Goal: Transaction & Acquisition: Purchase product/service

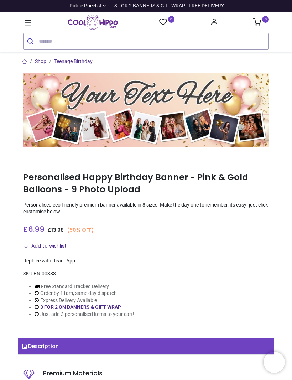
click at [62, 114] on img at bounding box center [146, 110] width 246 height 74
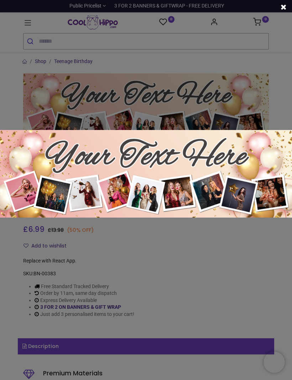
click at [47, 110] on div at bounding box center [146, 190] width 292 height 380
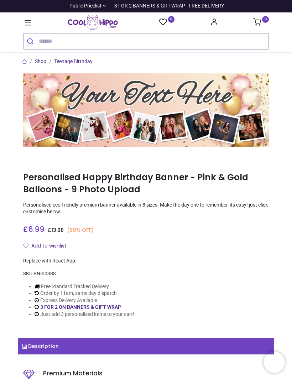
click at [62, 112] on img at bounding box center [146, 110] width 246 height 74
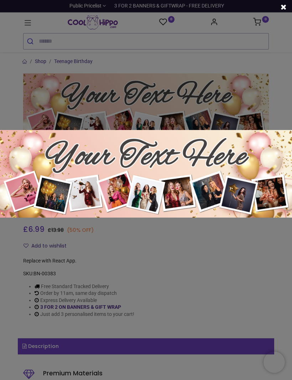
click at [38, 169] on img at bounding box center [146, 174] width 292 height 88
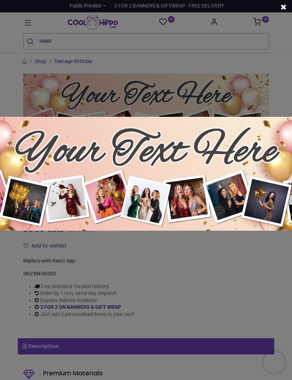
click at [55, 141] on img at bounding box center [145, 174] width 379 height 114
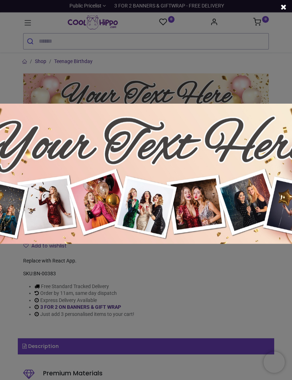
click at [59, 148] on img at bounding box center [145, 174] width 467 height 140
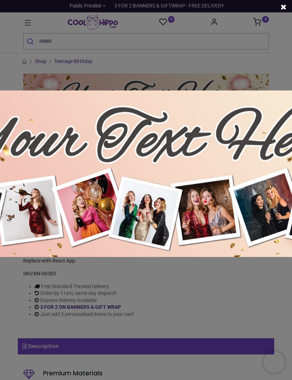
click at [54, 144] on img at bounding box center [146, 173] width 554 height 166
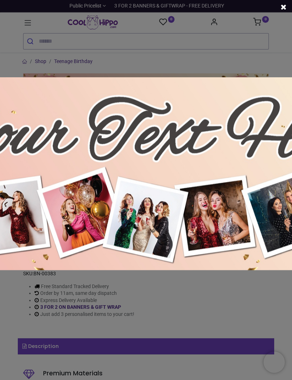
click at [93, 286] on div at bounding box center [146, 190] width 292 height 380
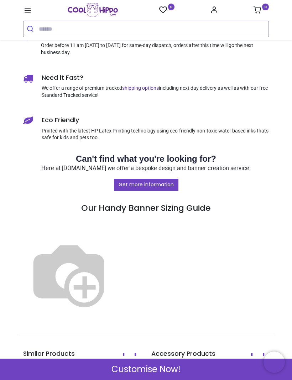
scroll to position [496, 0]
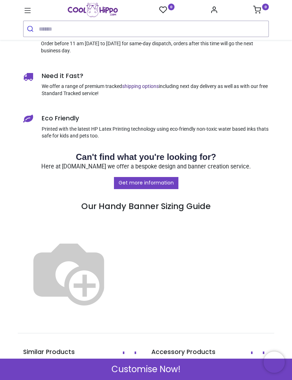
click at [130, 368] on span "Customise Now!" at bounding box center [145, 369] width 69 height 12
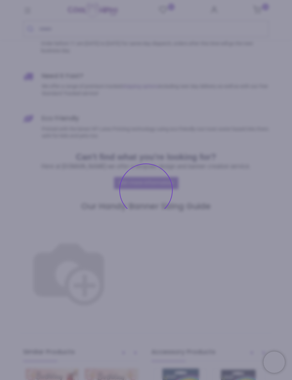
click at [107, 253] on img at bounding box center [68, 271] width 91 height 91
click at [96, 267] on img at bounding box center [68, 271] width 91 height 91
click at [145, 199] on h3 "Get more information Our Handy Banner Sizing Guide" at bounding box center [146, 193] width 246 height 35
click at [99, 249] on img at bounding box center [68, 271] width 91 height 91
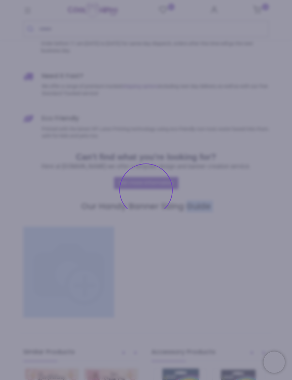
click at [90, 231] on img at bounding box center [68, 271] width 91 height 91
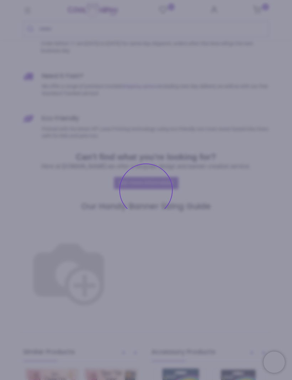
click at [94, 254] on img at bounding box center [68, 271] width 91 height 91
click at [139, 201] on h3 "Get more information Our Handy Banner Sizing Guide" at bounding box center [146, 193] width 246 height 35
click at [147, 189] on link "Get more information" at bounding box center [146, 183] width 64 height 12
click at [83, 235] on img at bounding box center [68, 271] width 91 height 91
click at [48, 270] on img at bounding box center [68, 271] width 91 height 91
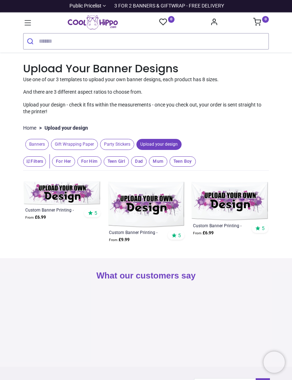
click at [60, 193] on img at bounding box center [62, 192] width 78 height 23
click at [34, 207] on div "Custom Banner Printing - Upload Your Own Design - Size 1" at bounding box center [54, 210] width 59 height 6
click at [24, 217] on div "Custom Banner Printing - Upload Your Own Design - Size 1 From £ 6.99 5" at bounding box center [62, 214] width 78 height 18
click at [19, 212] on div "Upload Your Banner Designs Use one of our 3 templates to upload your own banner…" at bounding box center [146, 159] width 256 height 197
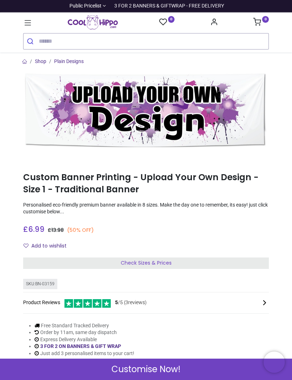
click at [58, 113] on img at bounding box center [146, 110] width 246 height 74
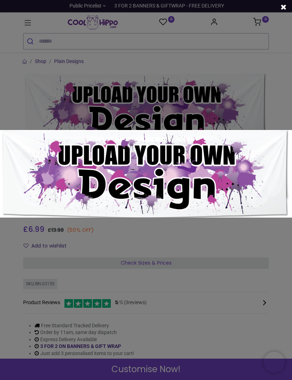
click at [42, 112] on div at bounding box center [146, 190] width 292 height 380
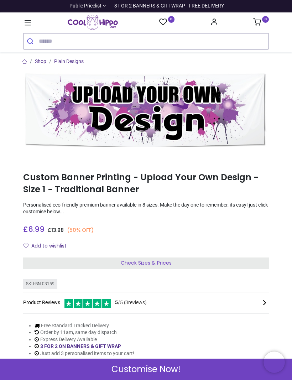
click at [62, 101] on img at bounding box center [146, 110] width 246 height 74
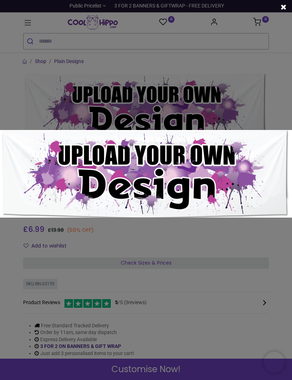
click at [58, 127] on div at bounding box center [146, 190] width 292 height 380
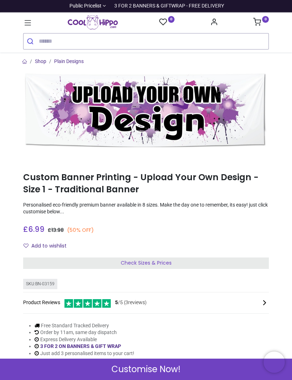
click at [47, 132] on img at bounding box center [146, 110] width 246 height 74
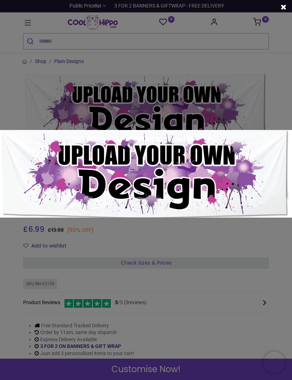
click at [65, 277] on div at bounding box center [146, 190] width 292 height 380
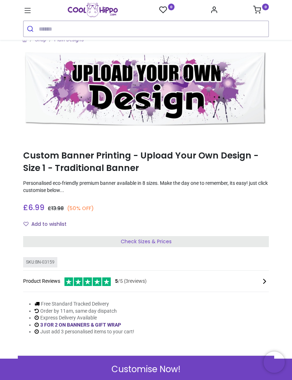
scroll to position [4, 0]
